Goal: Transaction & Acquisition: Purchase product/service

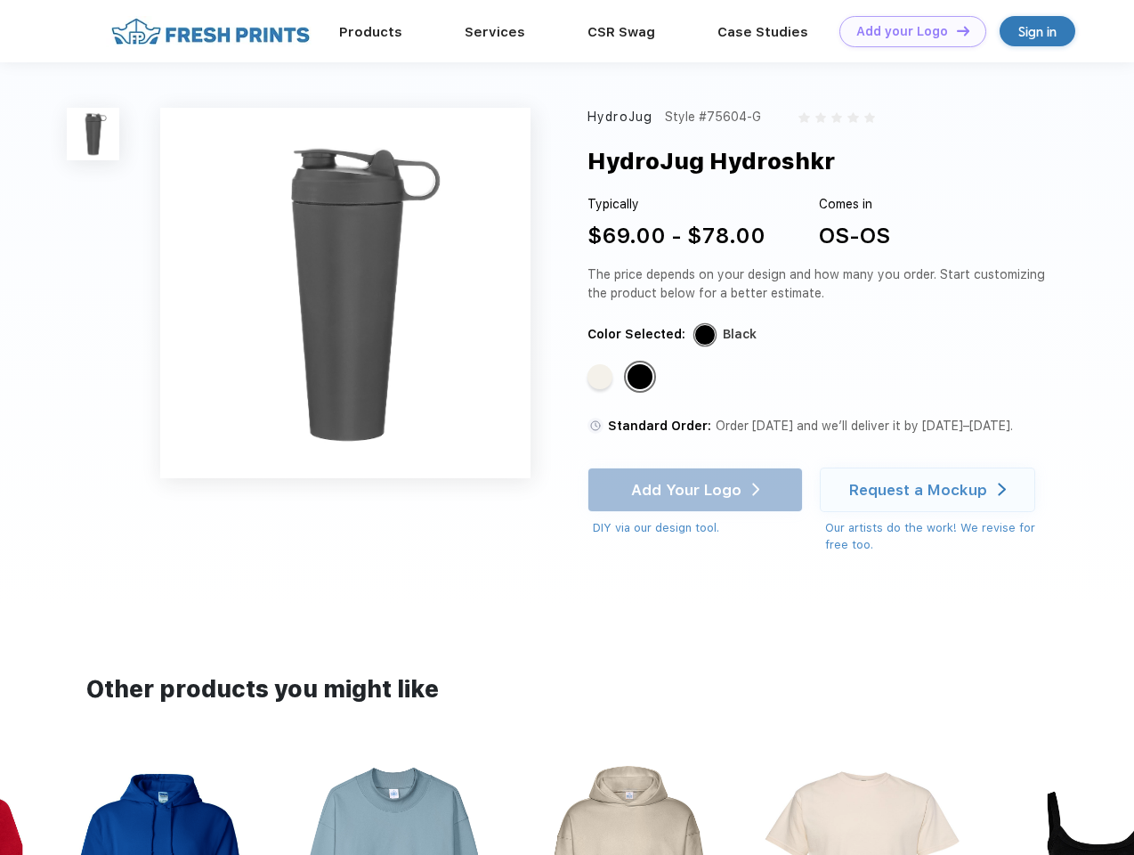
click at [906, 31] on link "Add your Logo Design Tool" at bounding box center [912, 31] width 147 height 31
click at [0, 0] on div "Design Tool" at bounding box center [0, 0] width 0 height 0
click at [955, 30] on link "Add your Logo Design Tool" at bounding box center [912, 31] width 147 height 31
click at [93, 134] on img at bounding box center [93, 134] width 53 height 53
click at [602, 377] on div "Standard Color" at bounding box center [599, 376] width 25 height 25
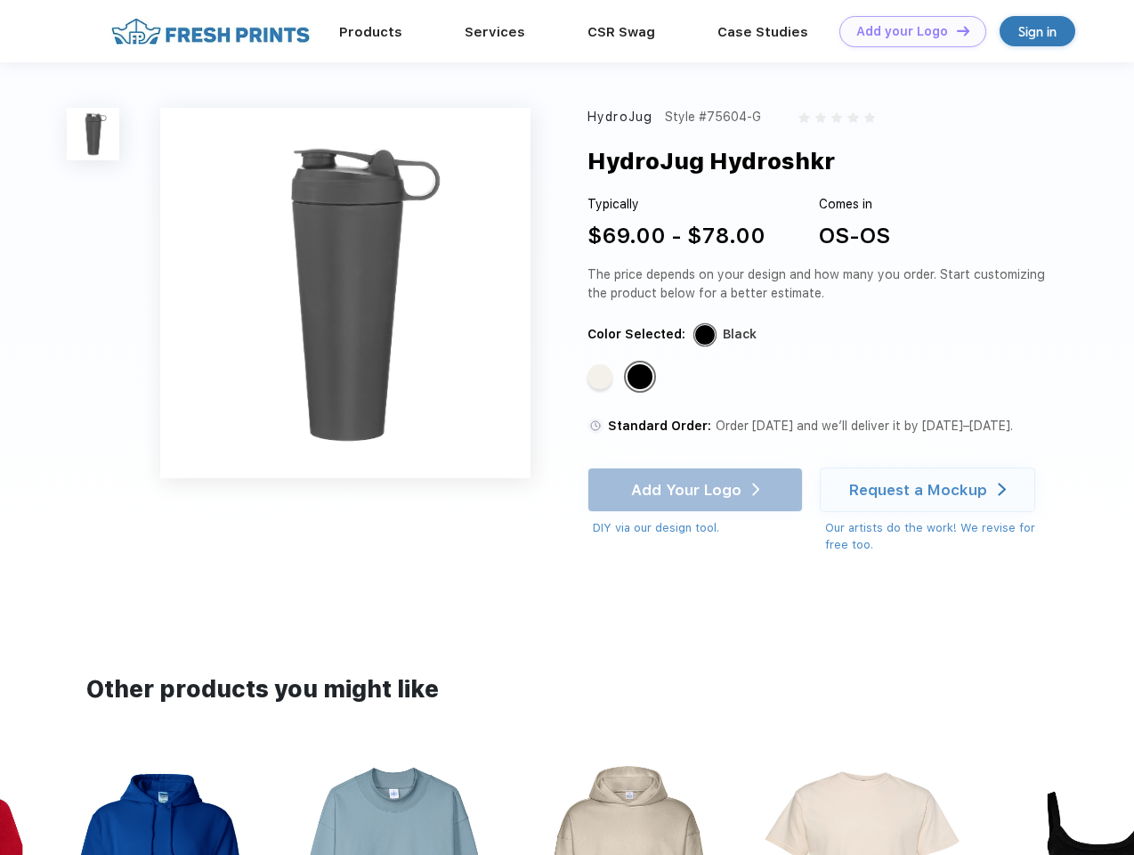
click at [642, 377] on div "Standard Color" at bounding box center [640, 376] width 25 height 25
click at [697, 490] on div "Add Your Logo DIY via our design tool. Ah shoot! This product isn't up in our d…" at bounding box center [694, 501] width 215 height 69
click at [930, 490] on div "Request a Mockup" at bounding box center [918, 490] width 138 height 18
click at [567, 806] on img at bounding box center [628, 871] width 199 height 227
